Goal: Task Accomplishment & Management: Complete application form

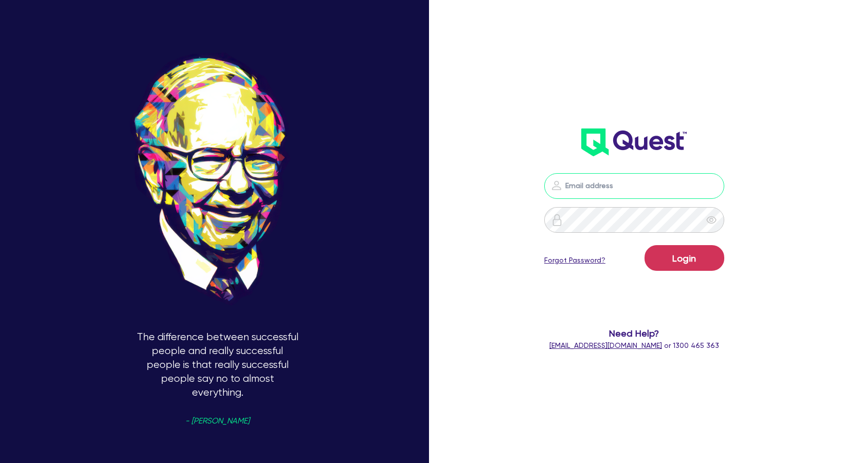
type input "[PERSON_NAME][EMAIL_ADDRESS][DOMAIN_NAME]"
click at [684, 258] on button "Login" at bounding box center [684, 258] width 80 height 26
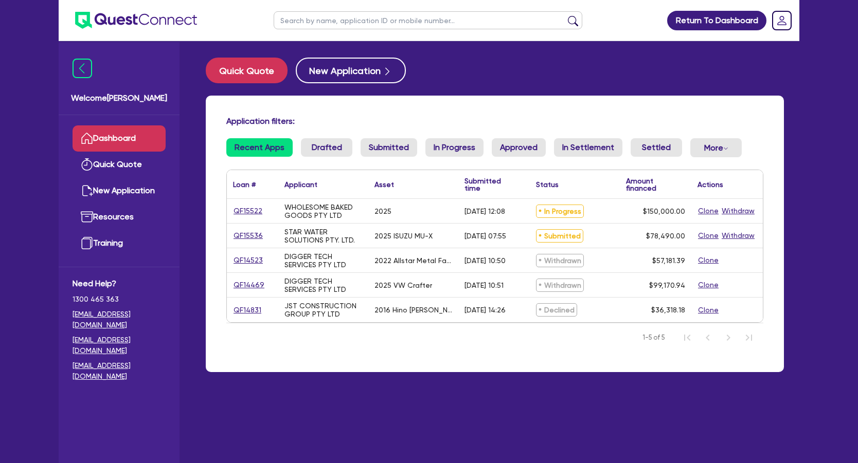
click at [551, 219] on div "In Progress" at bounding box center [575, 211] width 90 height 24
click at [453, 238] on div "2025 ISUZU MU-X" at bounding box center [413, 236] width 90 height 24
click at [255, 233] on link "QF15536" at bounding box center [248, 236] width 30 height 12
select select "Quest Finance - Own Book"
select select "CARS_AND_LIGHT_TRUCKS"
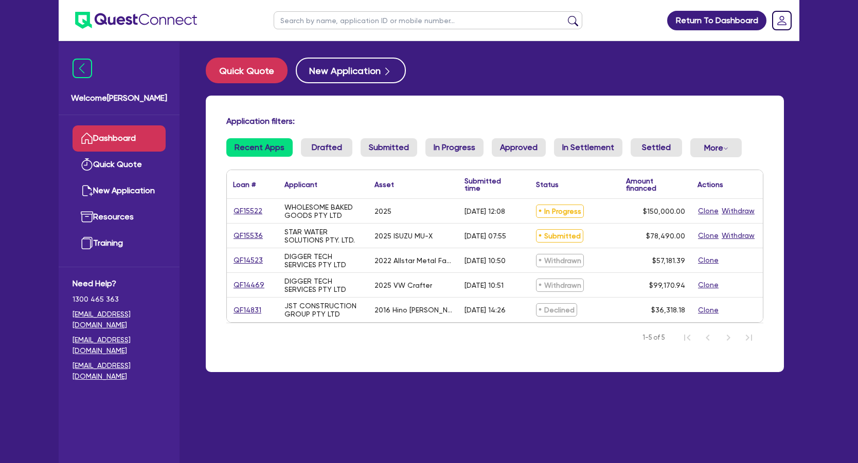
select select "VANS_AND_UTES"
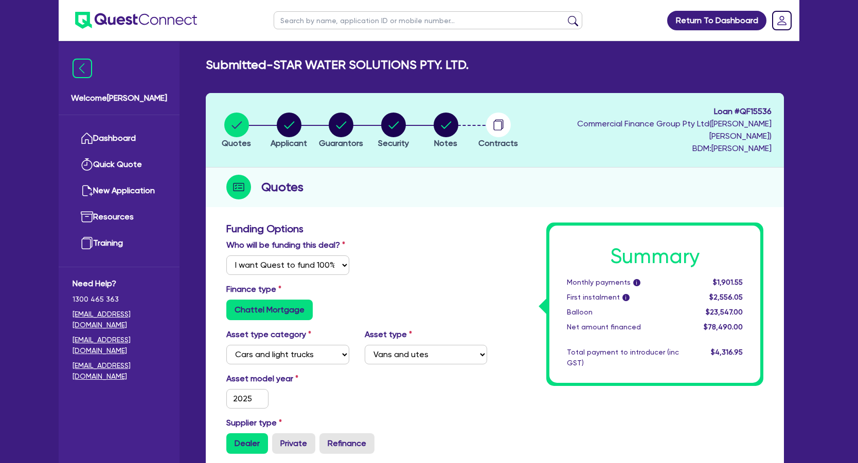
click at [458, 116] on circle "button" at bounding box center [446, 125] width 25 height 25
